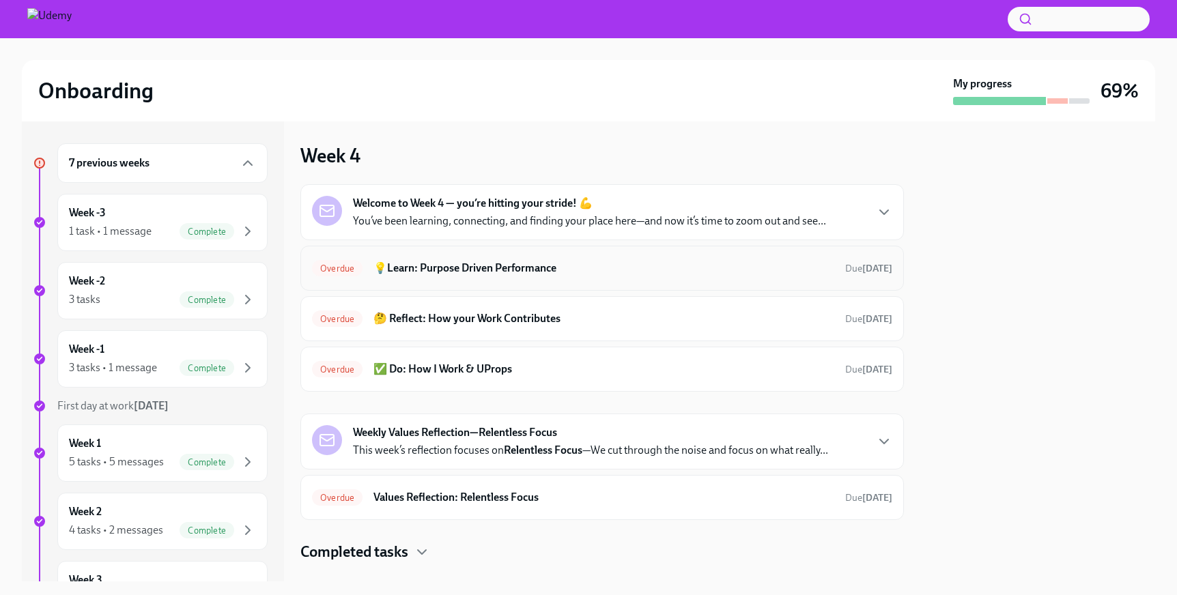
scroll to position [25, 0]
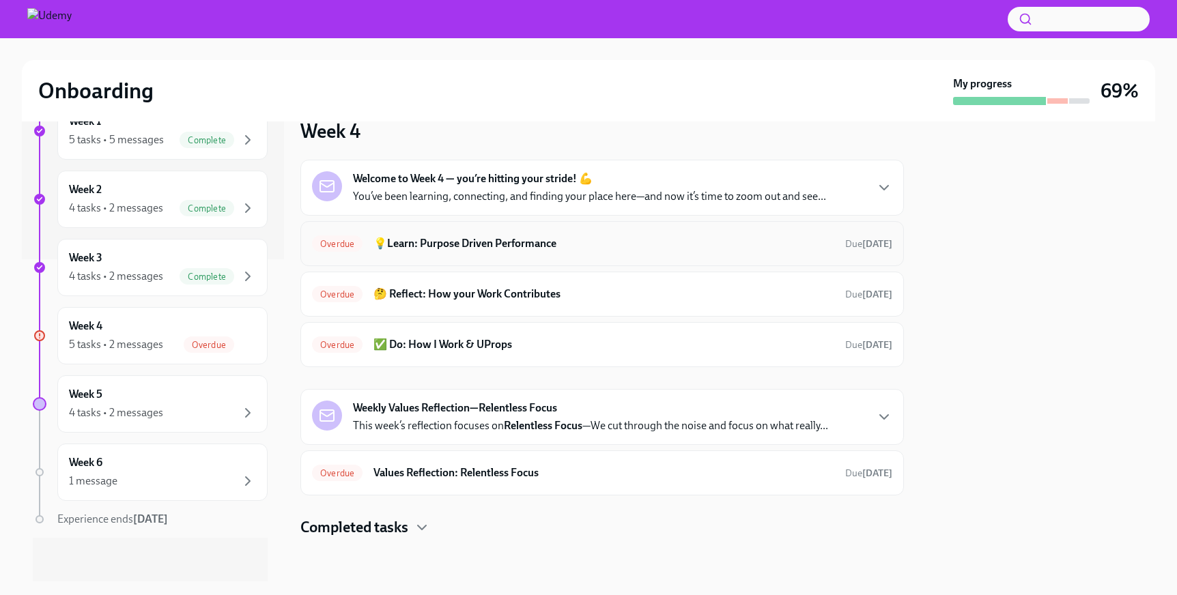
click at [472, 244] on h6 "💡Learn: Purpose Driven Performance" at bounding box center [603, 243] width 461 height 15
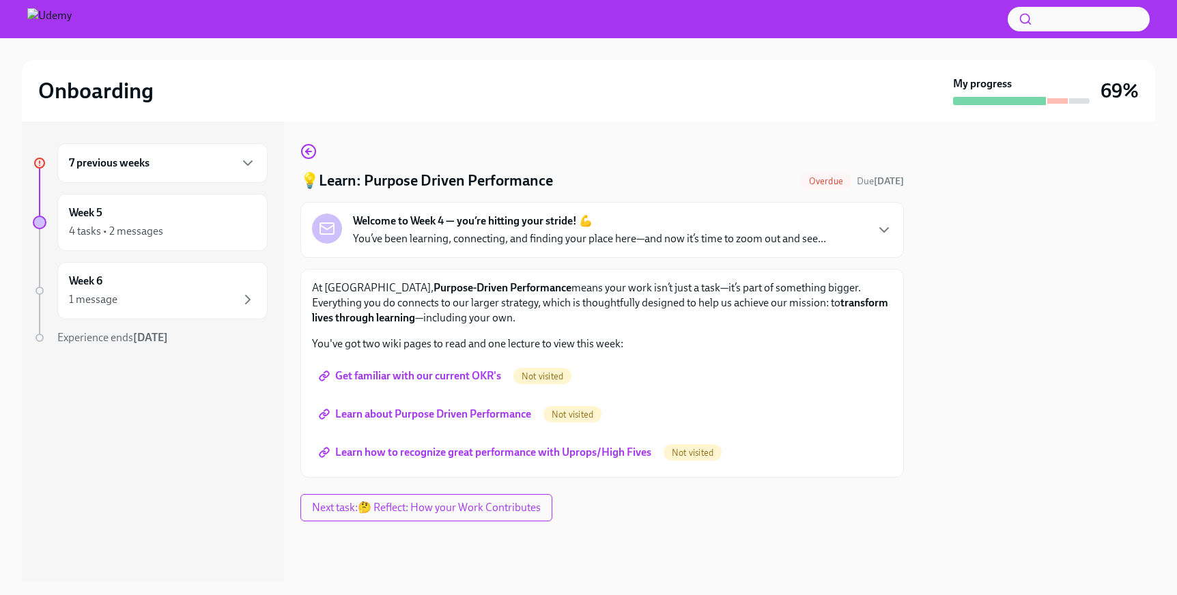
click at [463, 379] on span "Get familiar with our current OKR's" at bounding box center [411, 376] width 180 height 14
click at [452, 421] on link "Learn about Purpose Driven Performance" at bounding box center [426, 414] width 229 height 27
click at [397, 458] on span "Learn how to recognize great performance with Uprops/High Fives" at bounding box center [486, 453] width 330 height 14
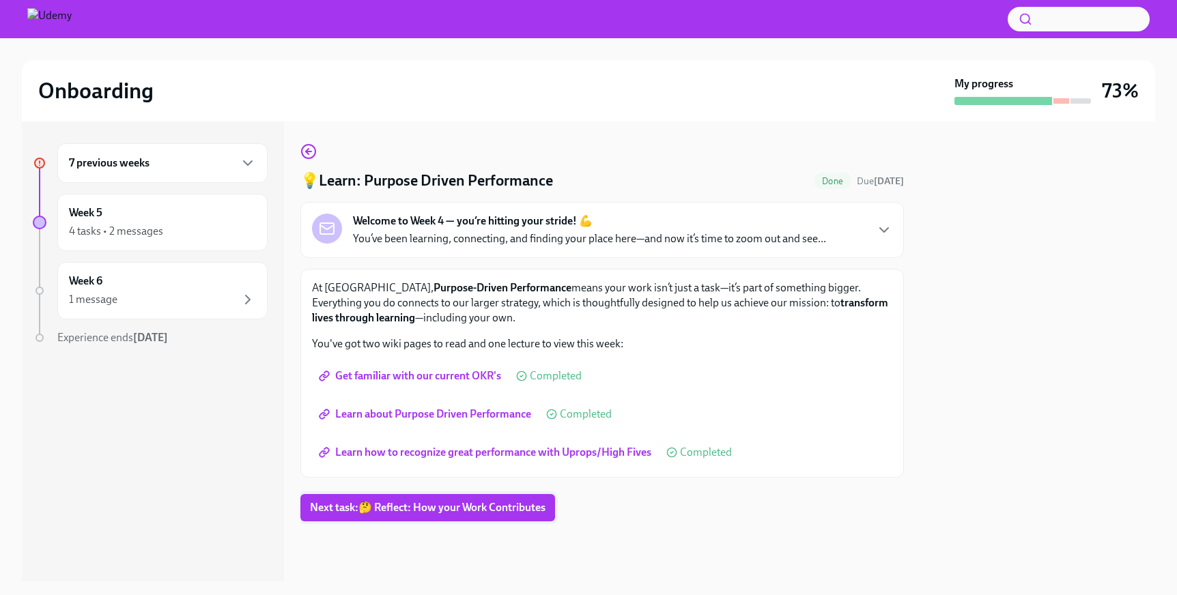
click at [476, 506] on span "Next task : 🤔 Reflect: How your Work Contributes" at bounding box center [427, 508] width 235 height 14
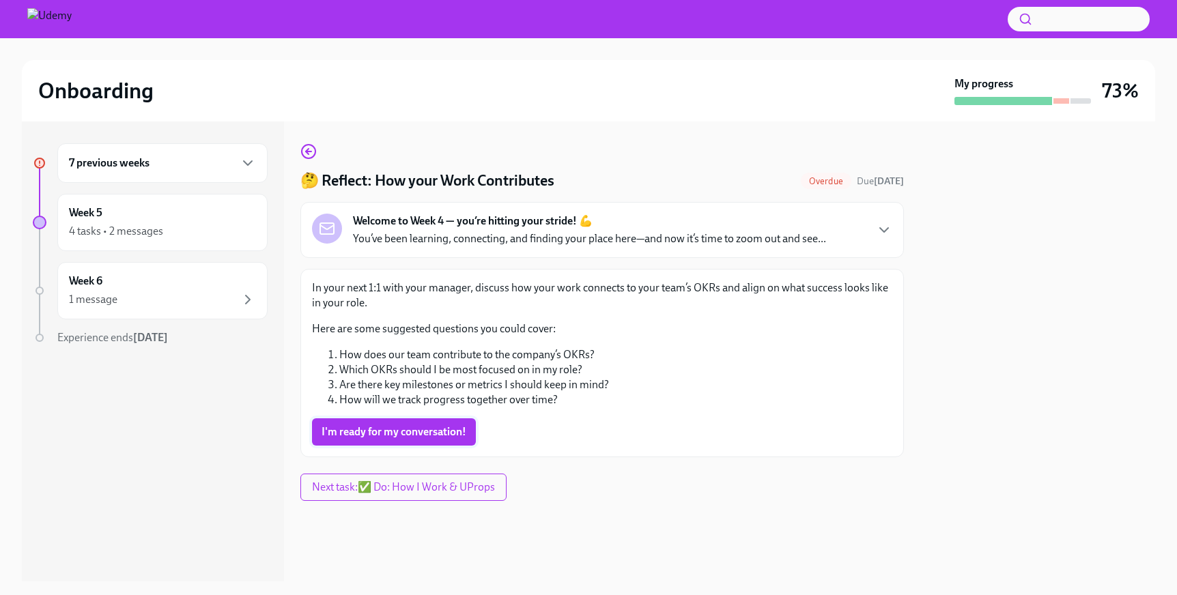
click at [393, 437] on span "I'm ready for my conversation!" at bounding box center [393, 432] width 145 height 14
click at [432, 491] on span "Next task : ✅ Do: How I Work & UProps" at bounding box center [403, 488] width 183 height 14
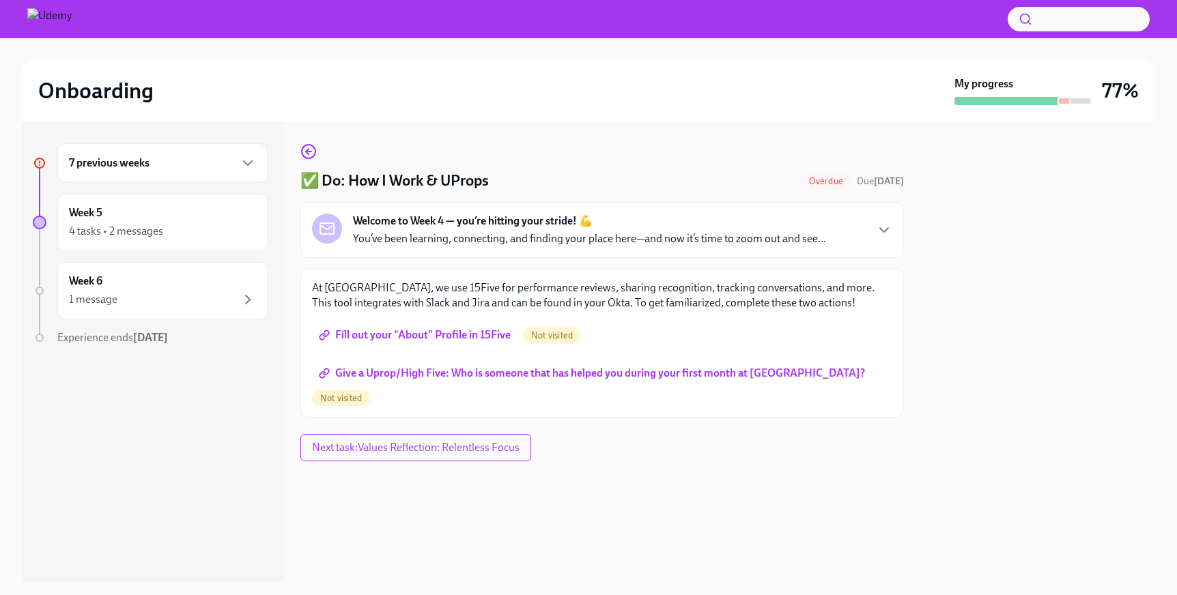
click at [429, 337] on span "Fill out your "About" Profile in 15Five" at bounding box center [415, 335] width 189 height 14
